Goal: Check status: Check status

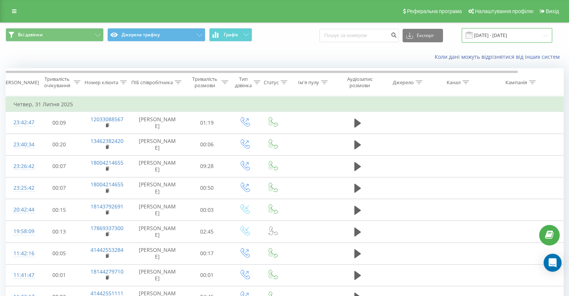
click at [493, 39] on input "[DATE] - [DATE]" at bounding box center [507, 35] width 91 height 15
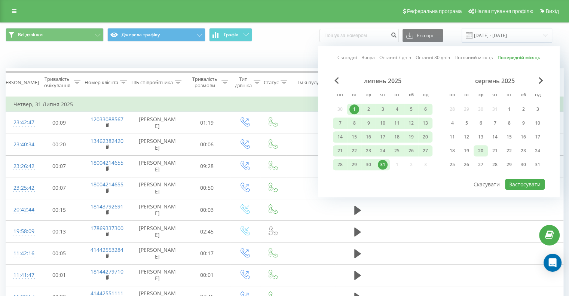
click at [478, 148] on div "20" at bounding box center [481, 151] width 10 height 10
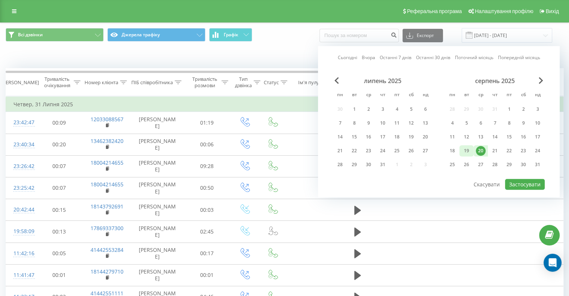
click at [466, 149] on div "19" at bounding box center [467, 151] width 10 height 10
click at [481, 152] on div "20" at bounding box center [481, 151] width 10 height 10
click at [465, 149] on div "19" at bounding box center [467, 151] width 10 height 10
click at [520, 182] on button "Застосувати" at bounding box center [525, 184] width 40 height 11
type input "[DATE] - [DATE]"
